Goal: Task Accomplishment & Management: Use online tool/utility

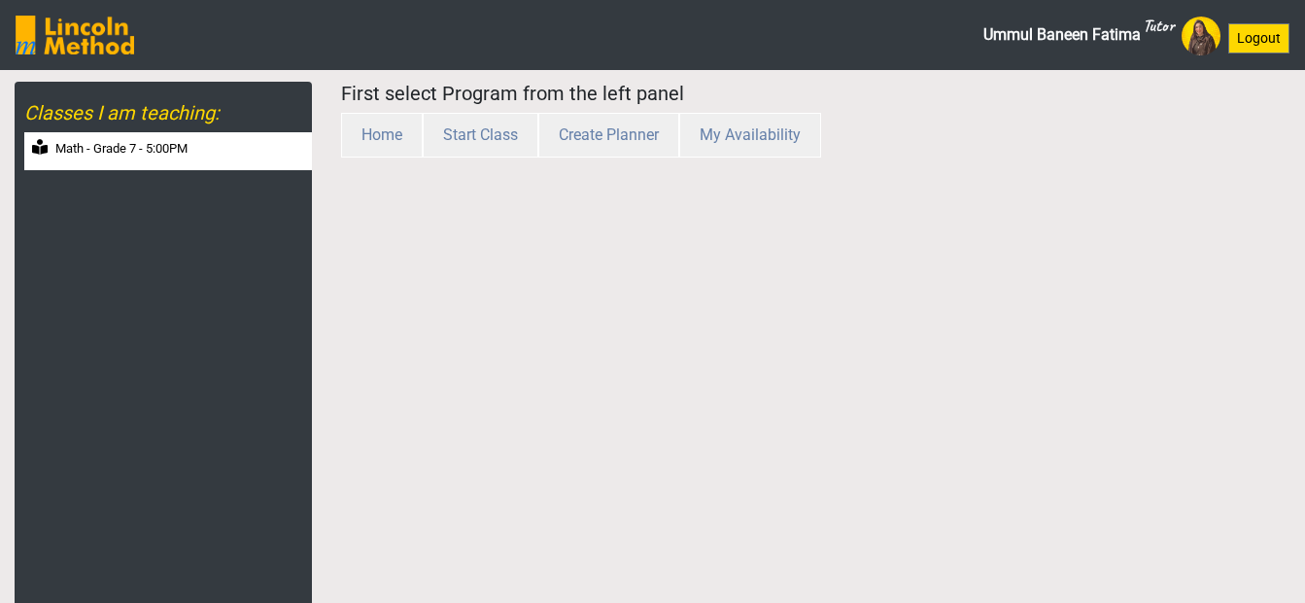
click at [152, 149] on label "Math - Grade 7 - 5:00PM" at bounding box center [121, 148] width 132 height 19
select select "month"
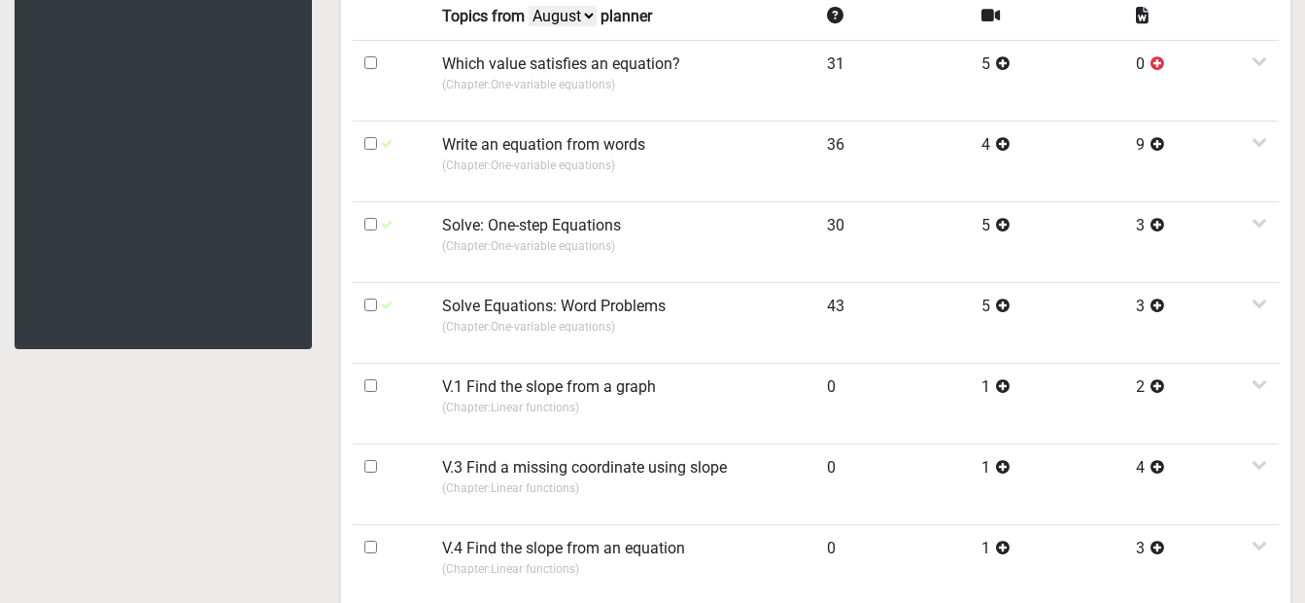
scroll to position [413, 0]
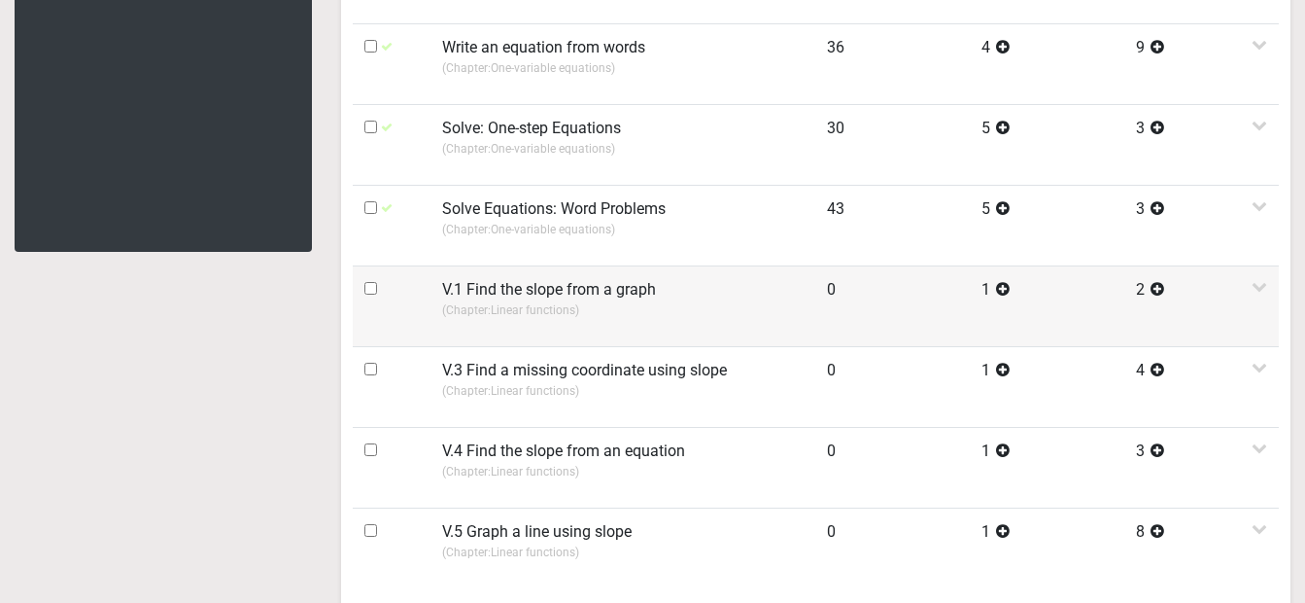
click at [370, 294] on input "checkbox" at bounding box center [370, 288] width 13 height 13
checkbox input "true"
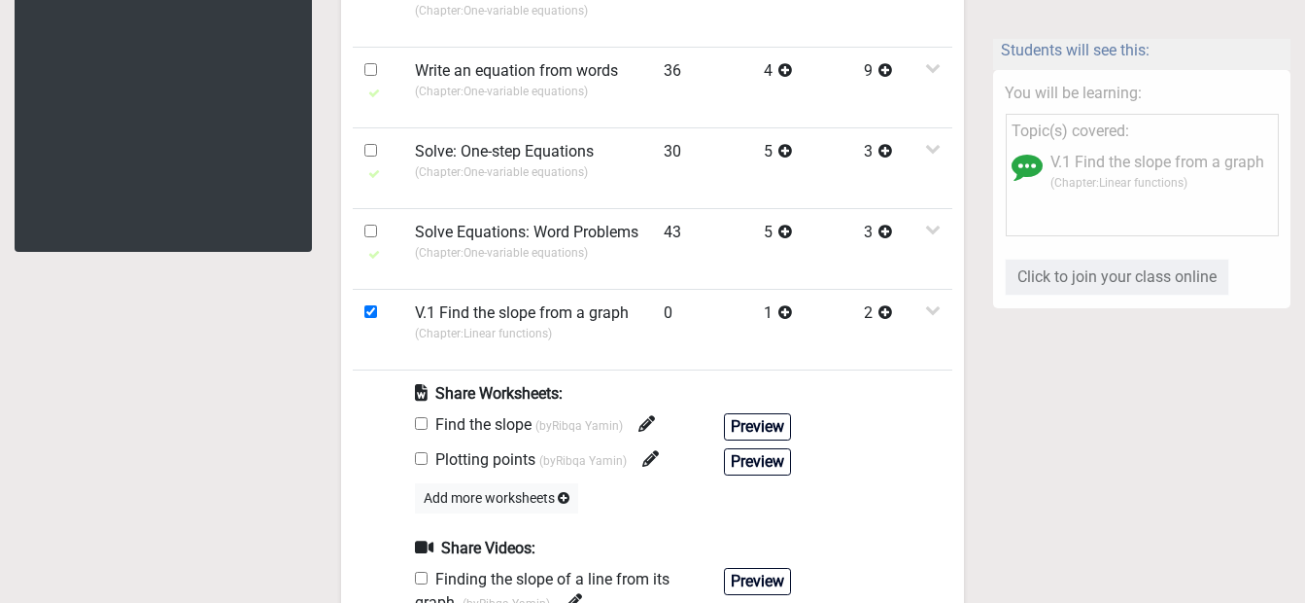
click at [424, 424] on input "checkbox" at bounding box center [421, 423] width 13 height 13
checkbox input "true"
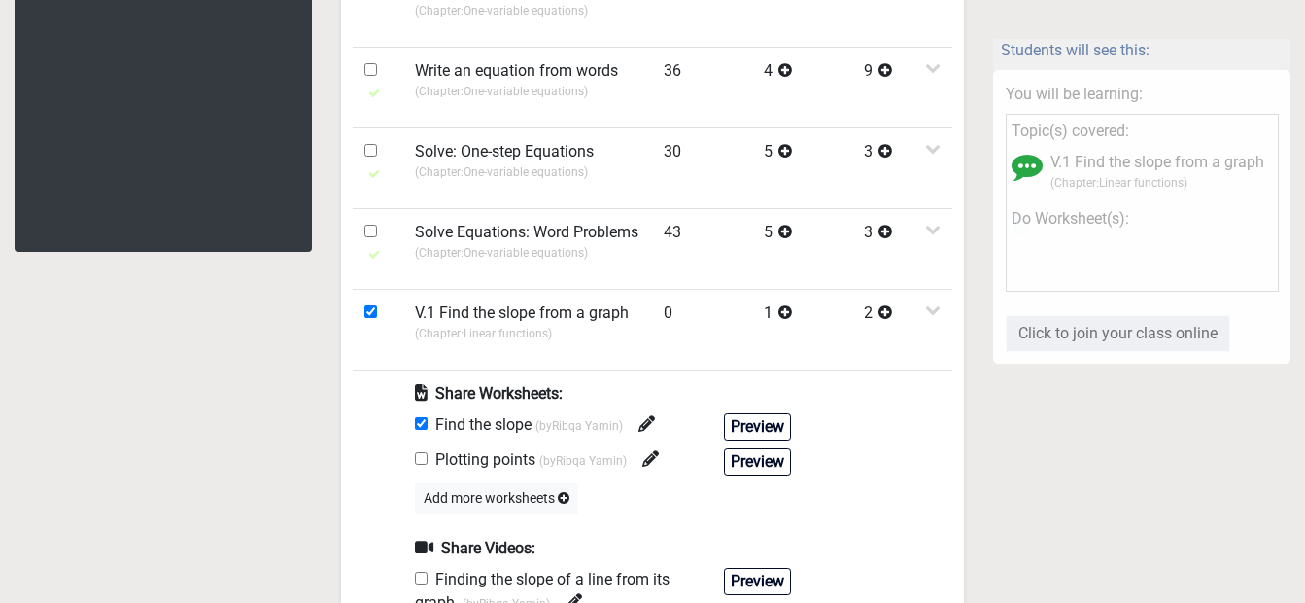
click at [424, 581] on input "checkbox" at bounding box center [421, 577] width 13 height 13
checkbox input "true"
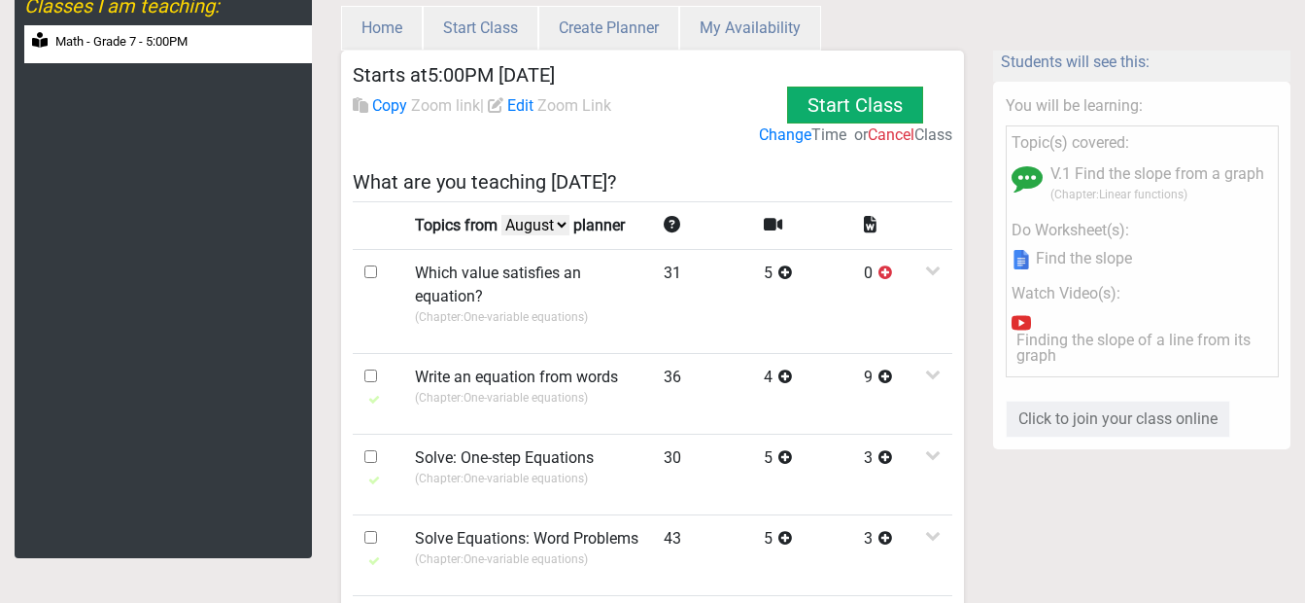
scroll to position [0, 0]
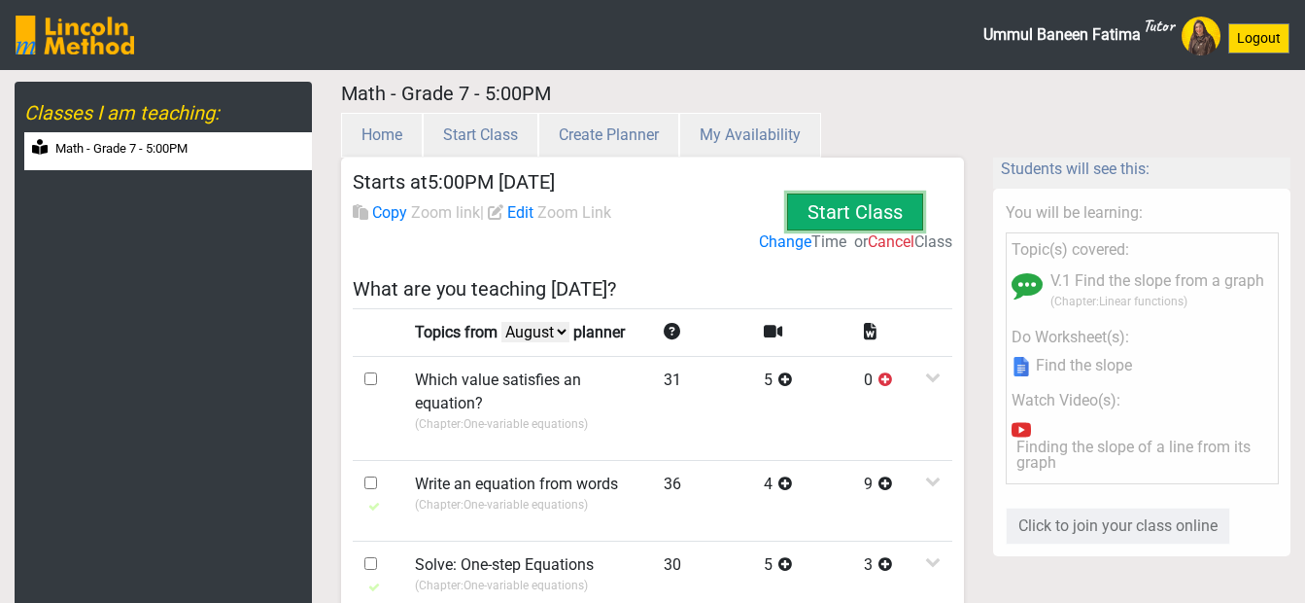
click at [886, 221] on button "Start Class" at bounding box center [855, 211] width 136 height 37
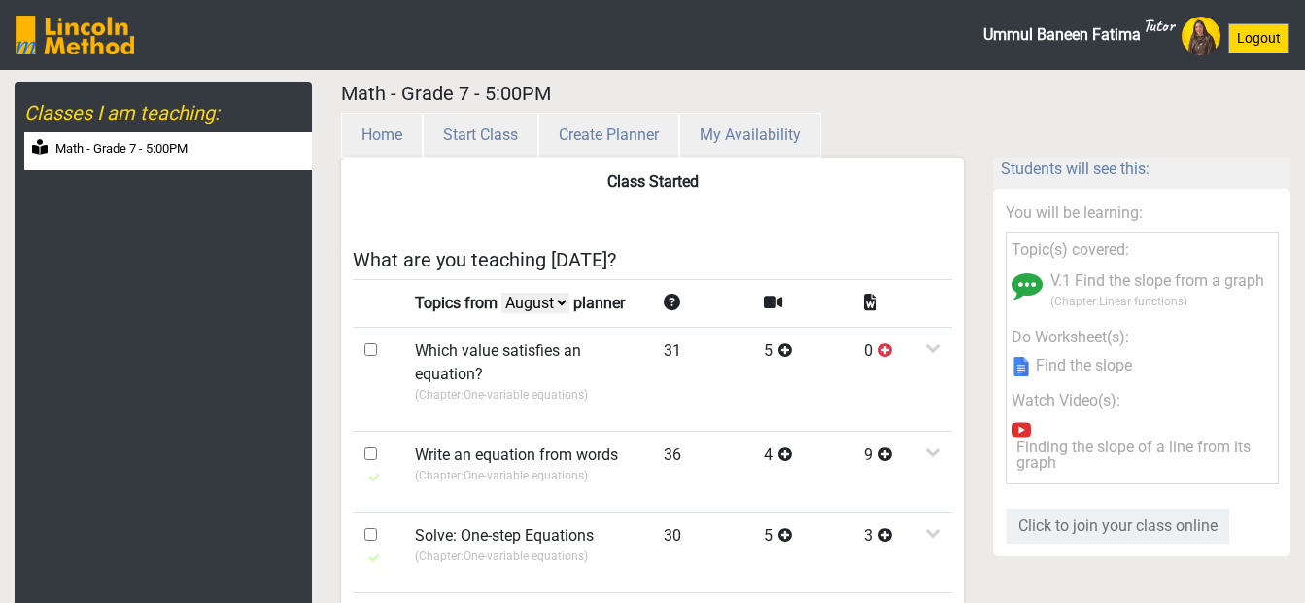
click at [159, 144] on label "Math - Grade 7 - 5:00PM" at bounding box center [121, 148] width 132 height 19
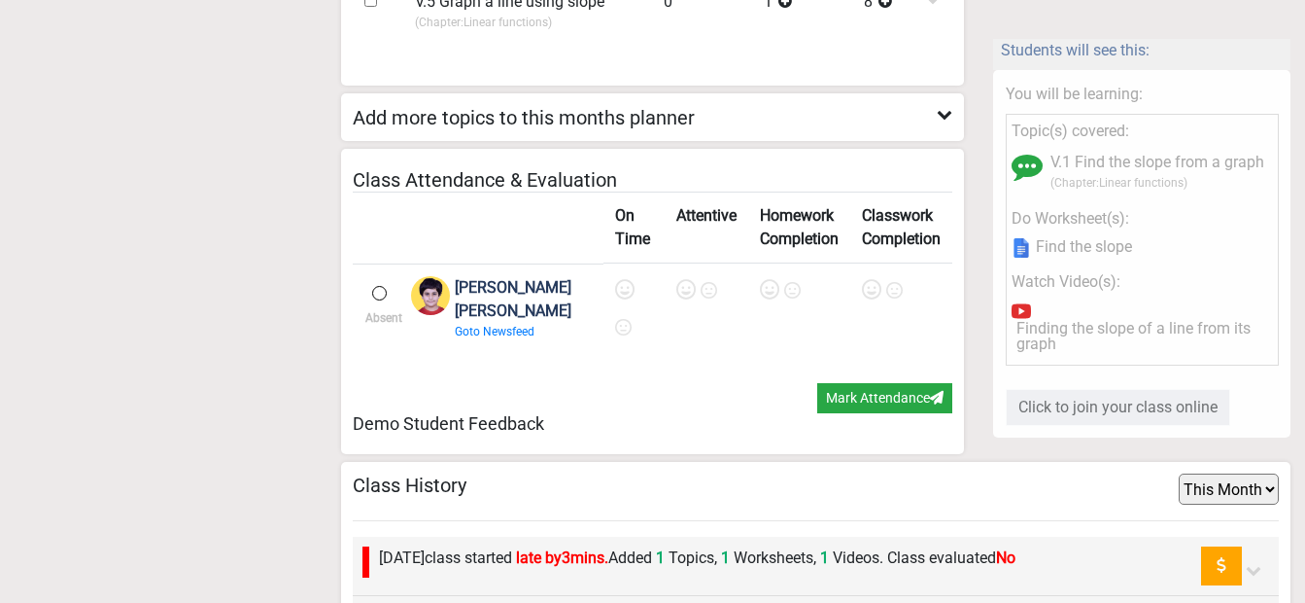
scroll to position [1312, 0]
